Goal: Find specific page/section: Find specific page/section

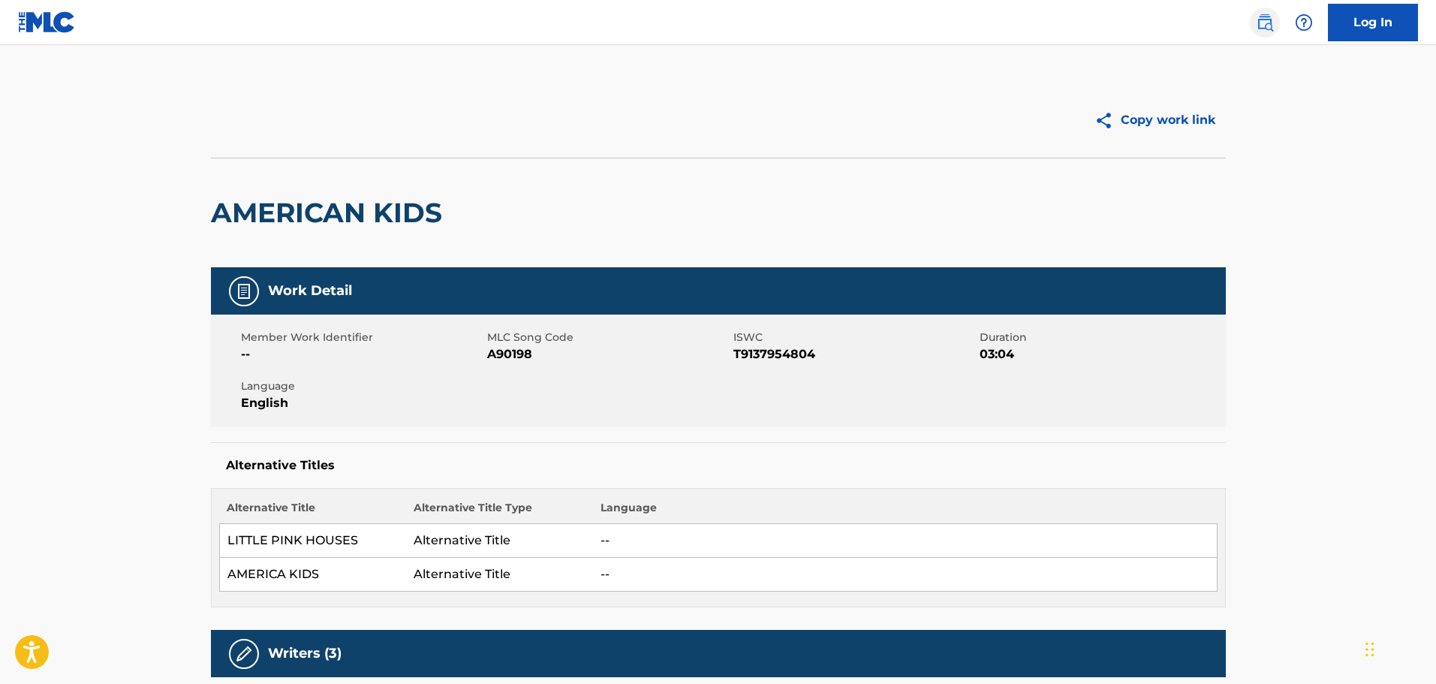
click at [1257, 17] on img at bounding box center [1265, 23] width 18 height 18
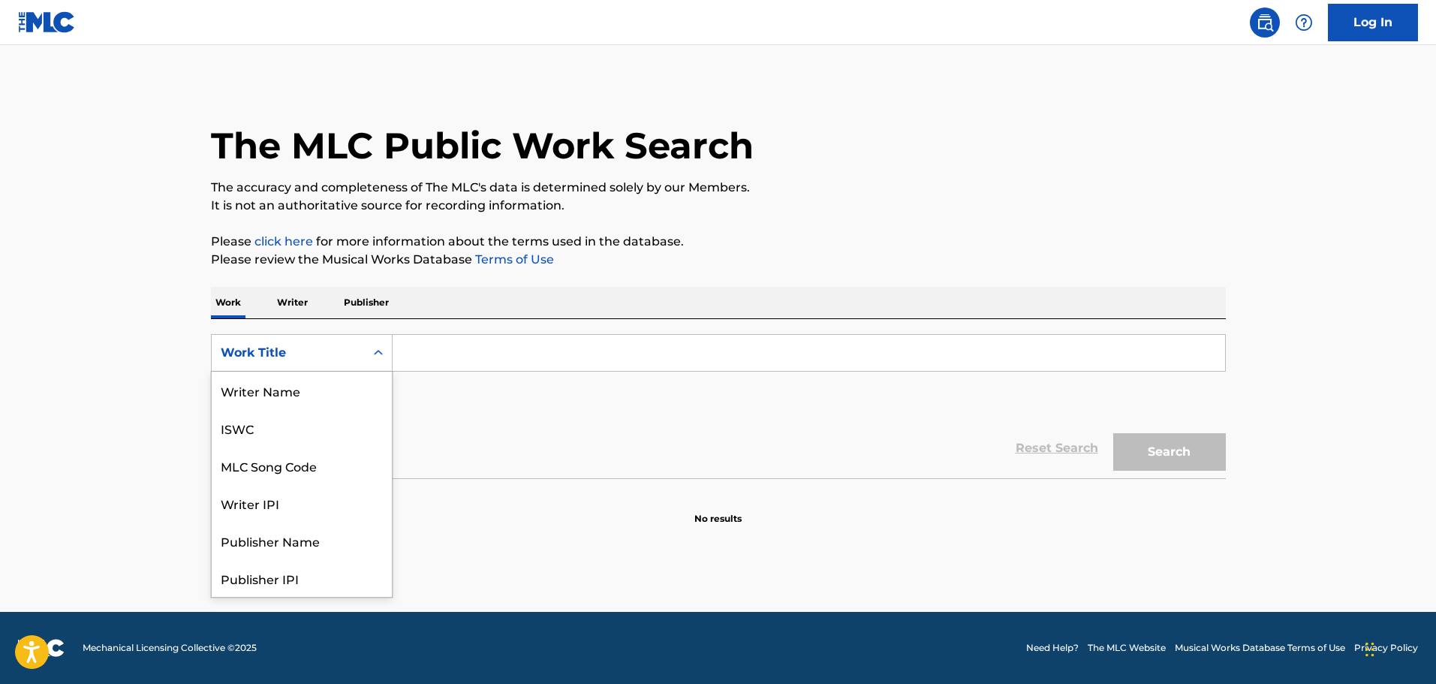
drag, startPoint x: 304, startPoint y: 361, endPoint x: 298, endPoint y: 372, distance: 12.8
click at [304, 360] on div "Work Title" at bounding box center [288, 353] width 135 height 18
click at [299, 397] on div "MLC Song Code" at bounding box center [302, 391] width 180 height 38
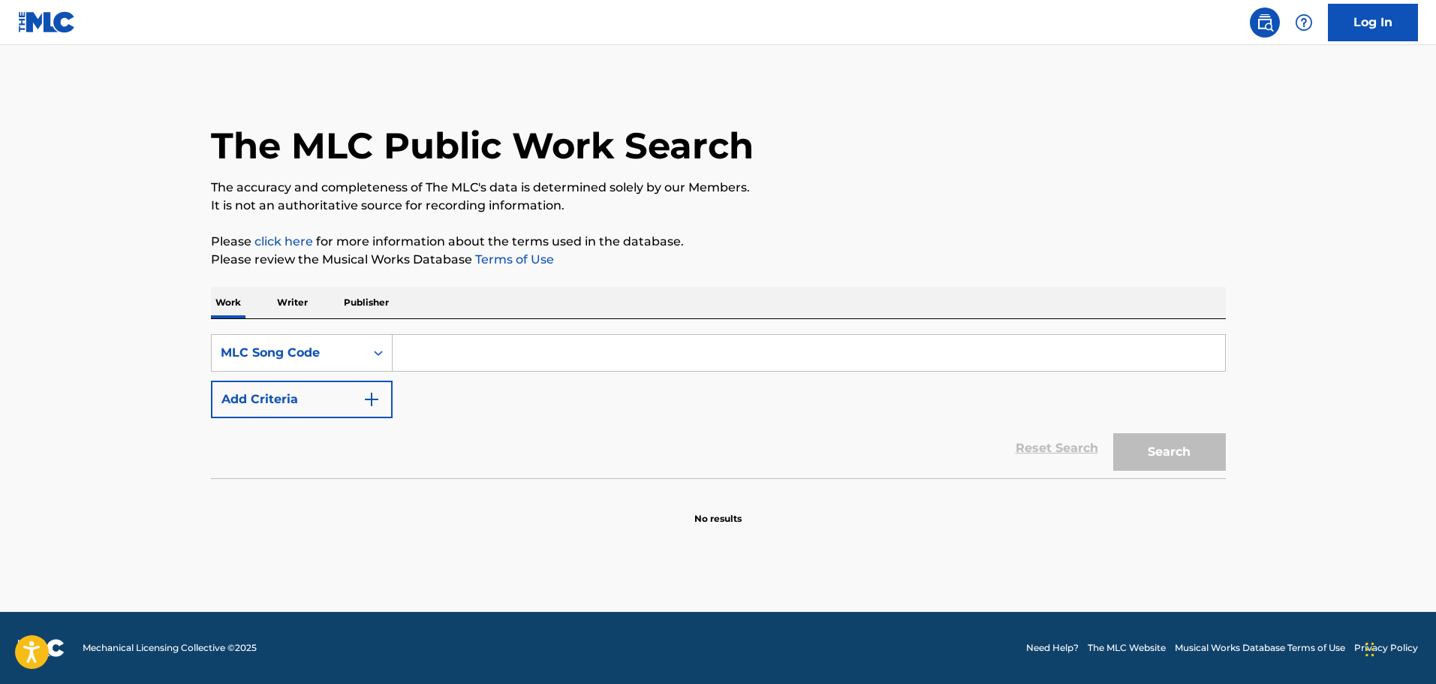
click at [462, 360] on input "Search Form" at bounding box center [809, 353] width 833 height 36
paste input "RA4F7Q"
click at [1203, 457] on button "Search" at bounding box center [1169, 452] width 113 height 38
click at [1160, 443] on button "Search" at bounding box center [1169, 452] width 113 height 38
click at [457, 347] on input "RA4F7Q" at bounding box center [809, 353] width 833 height 36
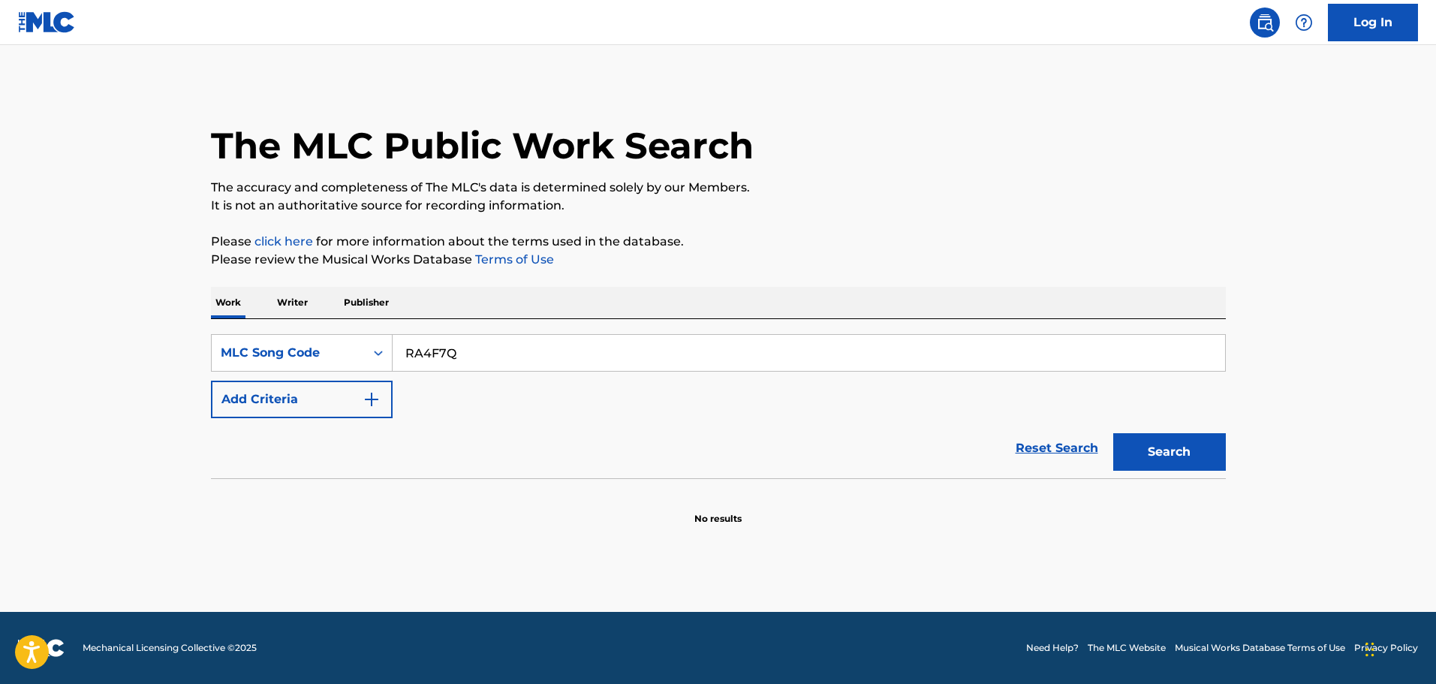
type input "RA4F7Q"
click at [1113, 433] on button "Search" at bounding box center [1169, 452] width 113 height 38
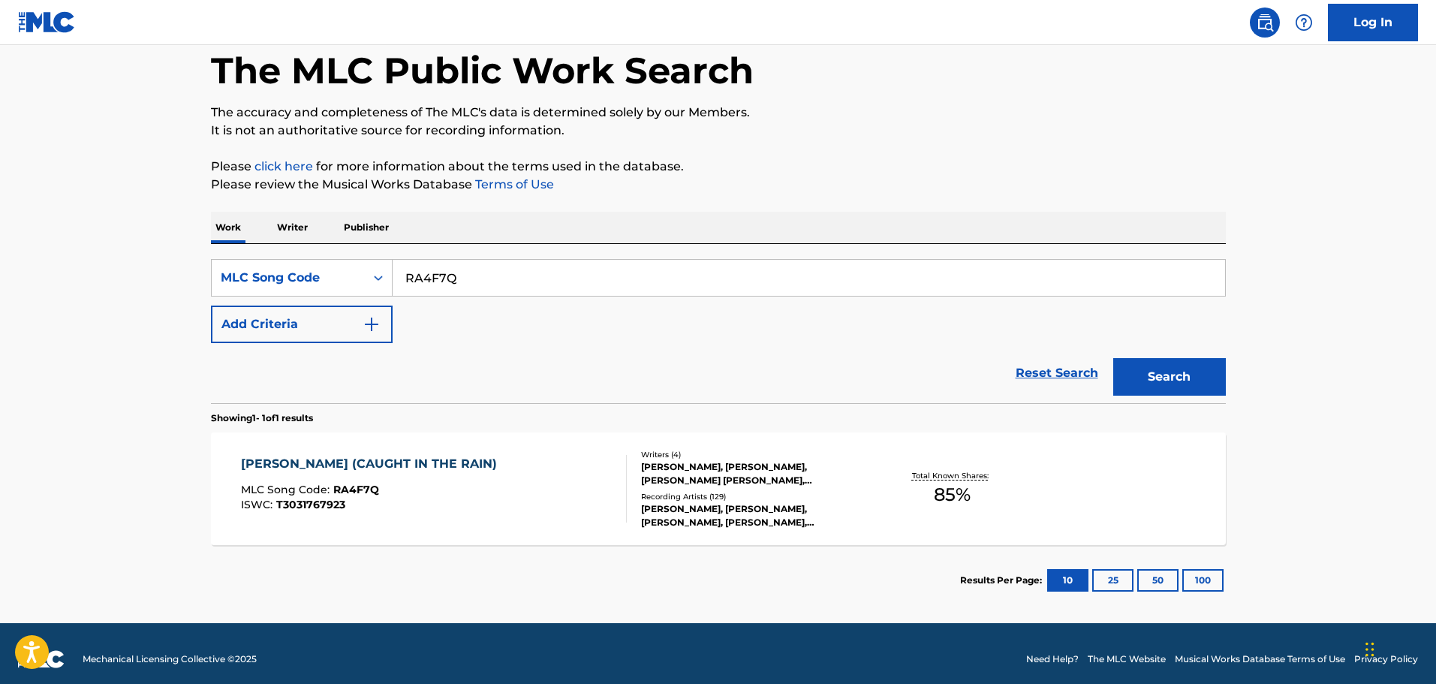
click at [486, 483] on div "[PERSON_NAME] (CAUGHT IN THE RAIN) MLC Song Code : RA4F7Q ISWC : T3031767923" at bounding box center [434, 489] width 386 height 68
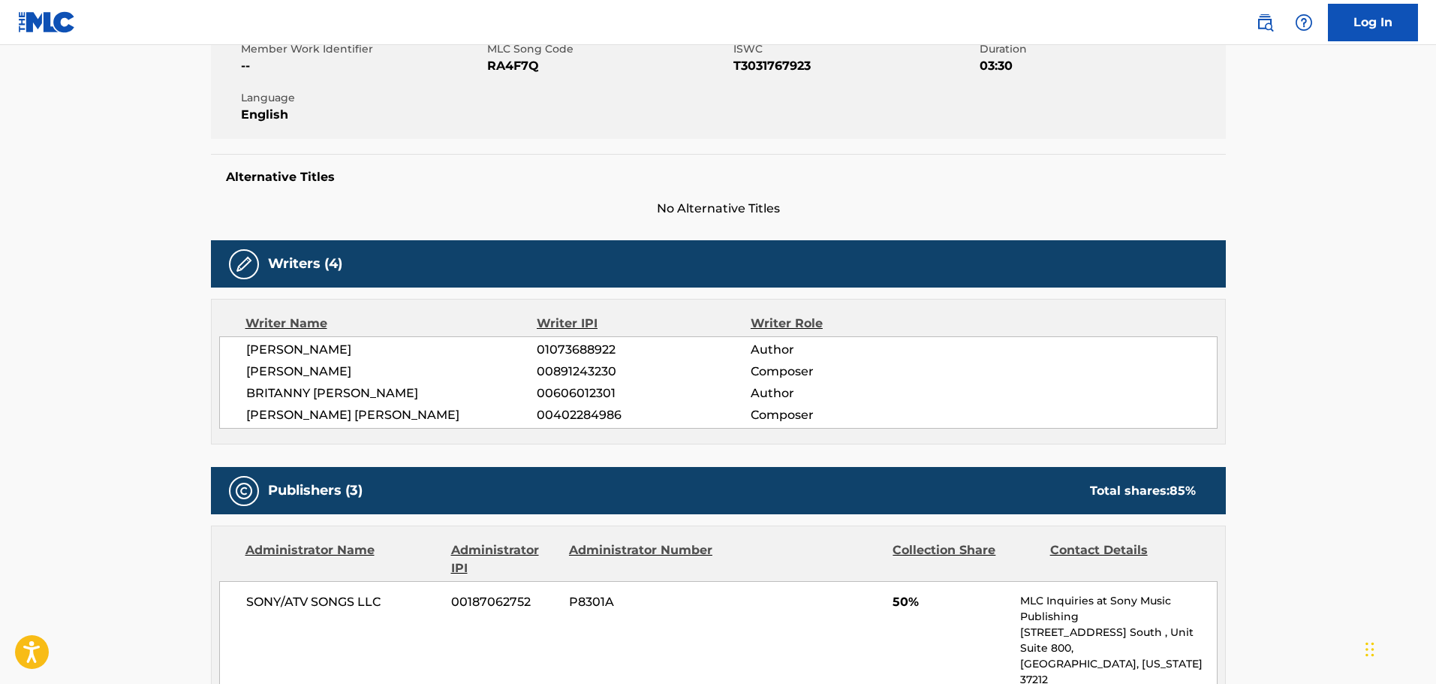
scroll to position [150, 0]
